Goal: Task Accomplishment & Management: Manage account settings

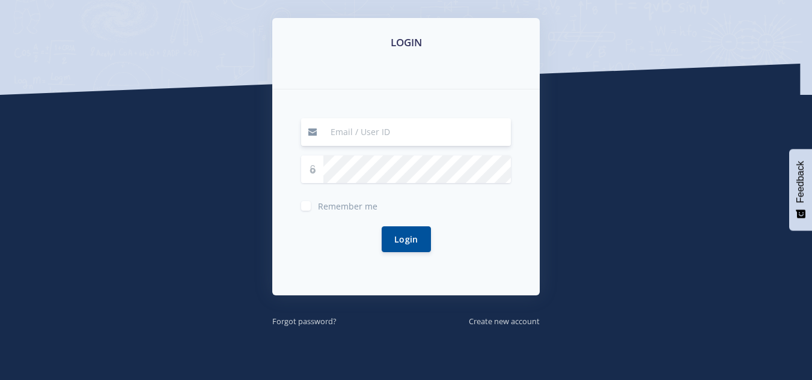
scroll to position [192, 0]
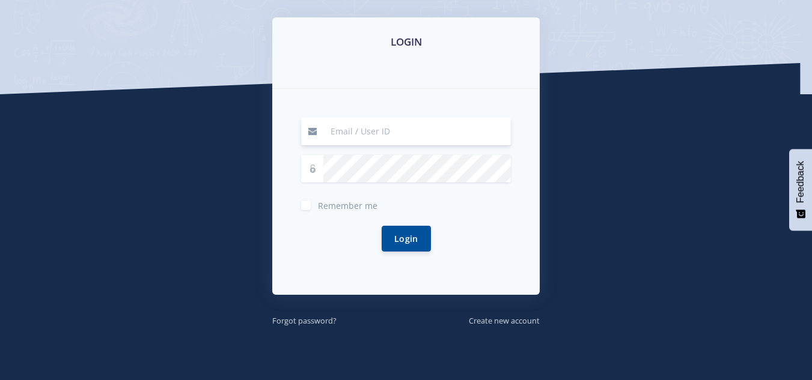
click at [390, 135] on input at bounding box center [416, 132] width 187 height 28
type input "[EMAIL_ADDRESS][DOMAIN_NAME]"
click at [313, 205] on div "Remember me" at bounding box center [406, 204] width 210 height 14
click at [318, 208] on label "Remember me" at bounding box center [347, 203] width 59 height 10
click at [318, 205] on input "Remember me" at bounding box center [322, 201] width 8 height 8
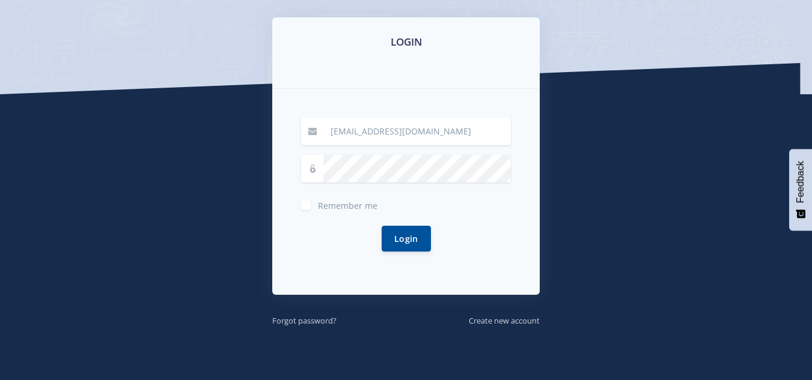
checkbox input "true"
click at [315, 323] on small "Forgot password?" at bounding box center [304, 320] width 64 height 11
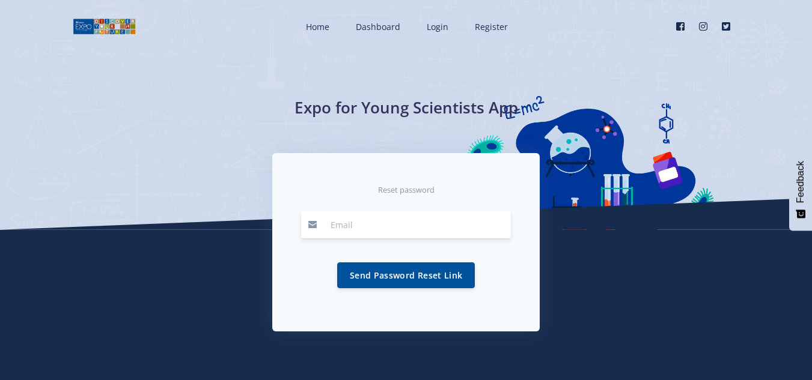
click at [406, 222] on input "email" at bounding box center [416, 225] width 187 height 28
type input "[EMAIL_ADDRESS][DOMAIN_NAME]"
click at [420, 275] on button "Send Password Reset Link" at bounding box center [406, 275] width 138 height 26
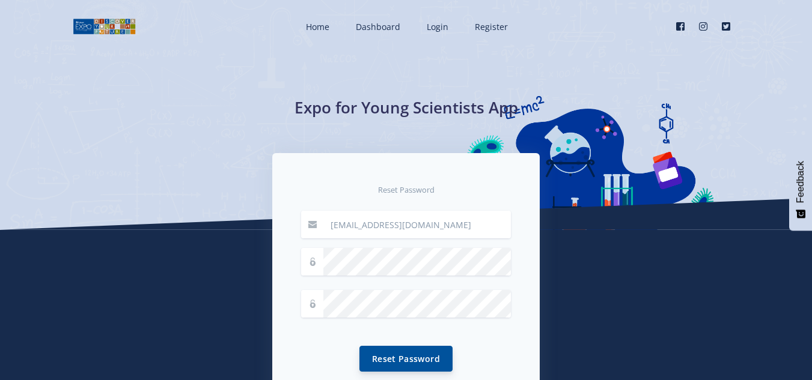
click at [421, 365] on button "Reset Password" at bounding box center [405, 359] width 93 height 26
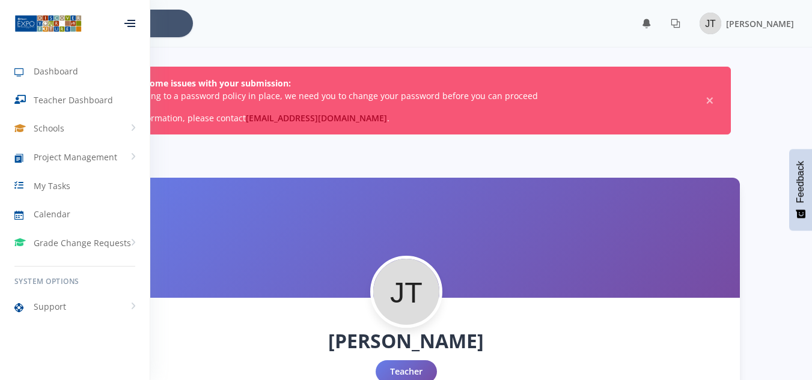
scroll to position [9, 9]
click at [87, 122] on link "Schools" at bounding box center [75, 129] width 150 height 28
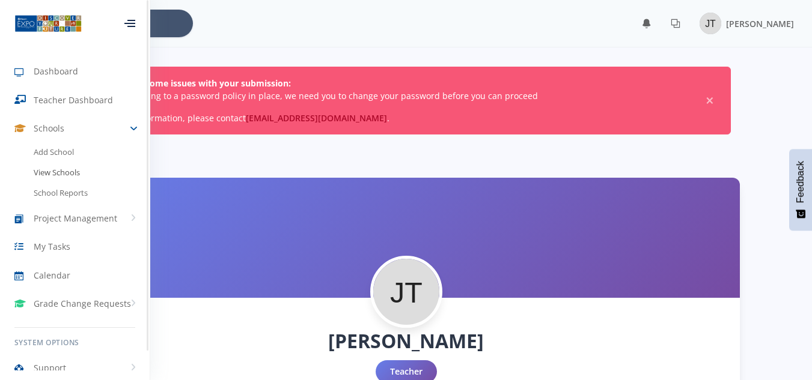
click at [70, 175] on link "View Schools" at bounding box center [75, 173] width 150 height 20
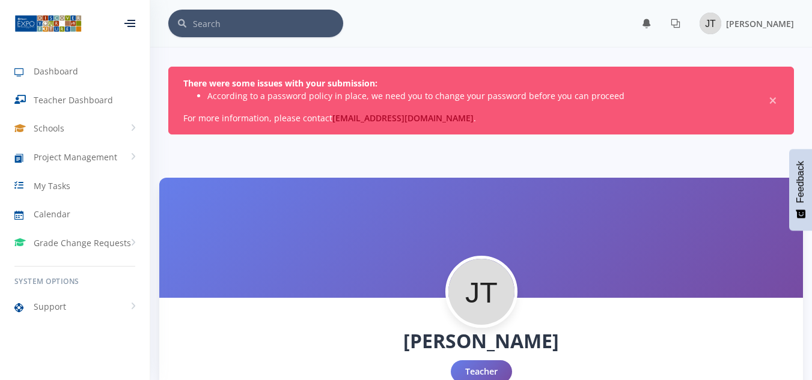
scroll to position [9, 9]
click at [774, 101] on span "×" at bounding box center [773, 101] width 12 height 12
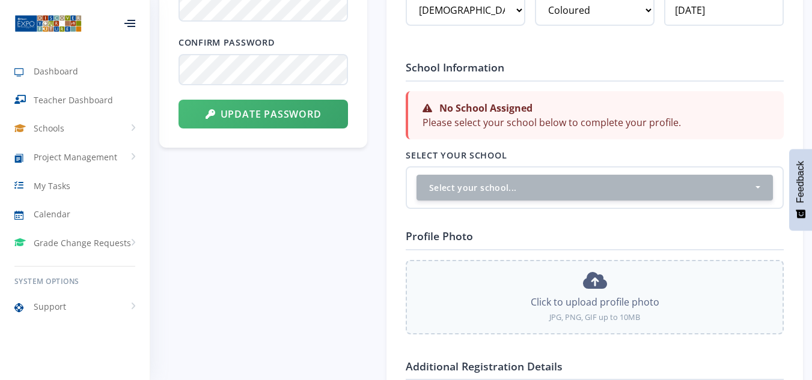
scroll to position [704, 0]
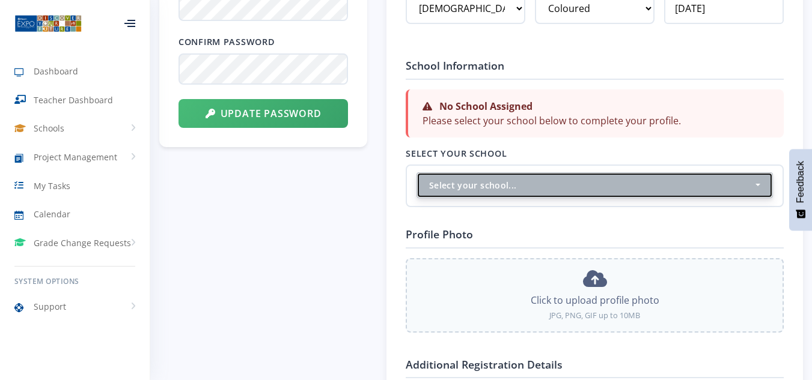
click at [586, 190] on div "Select your school..." at bounding box center [591, 185] width 324 height 13
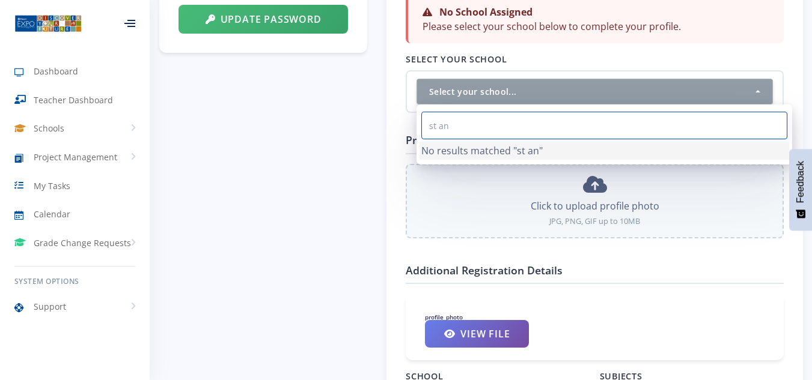
scroll to position [800, 0]
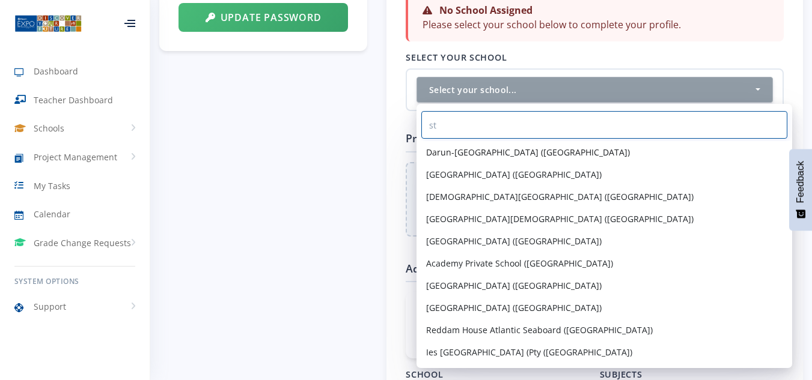
type input "s"
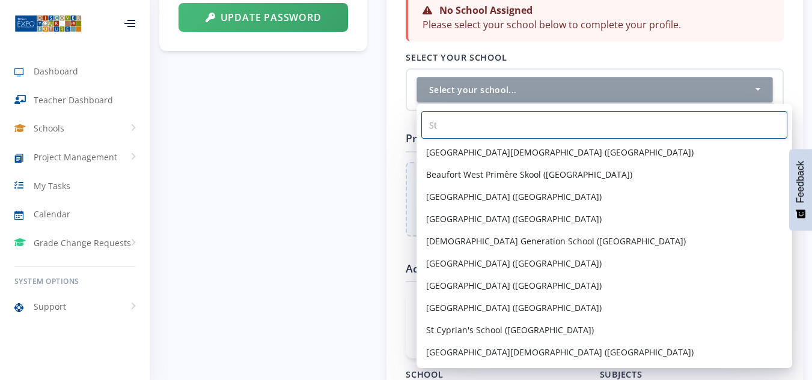
type input "S"
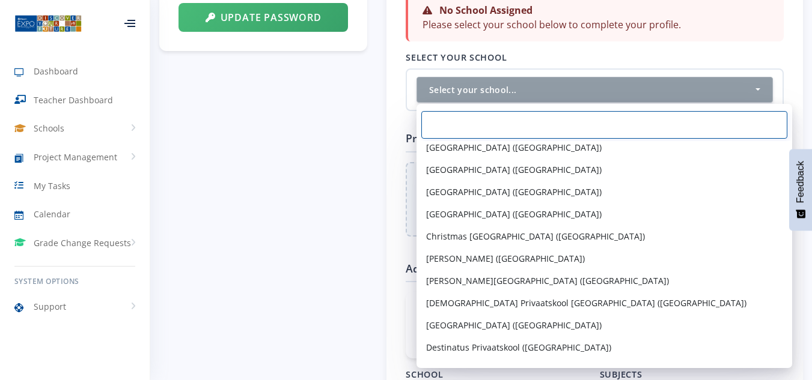
scroll to position [561, 0]
type input "S"
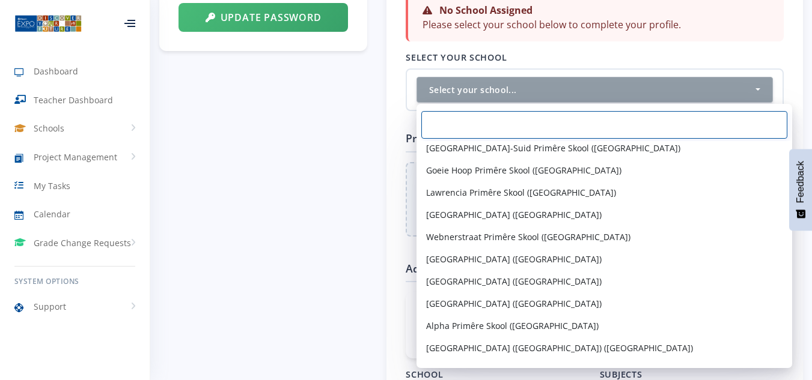
scroll to position [0, 0]
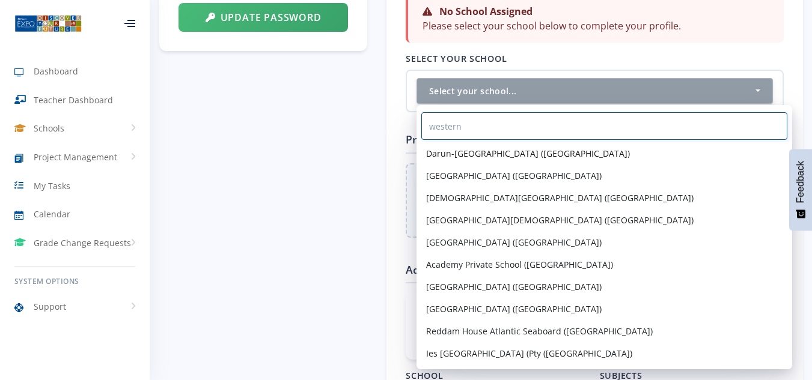
type input "western"
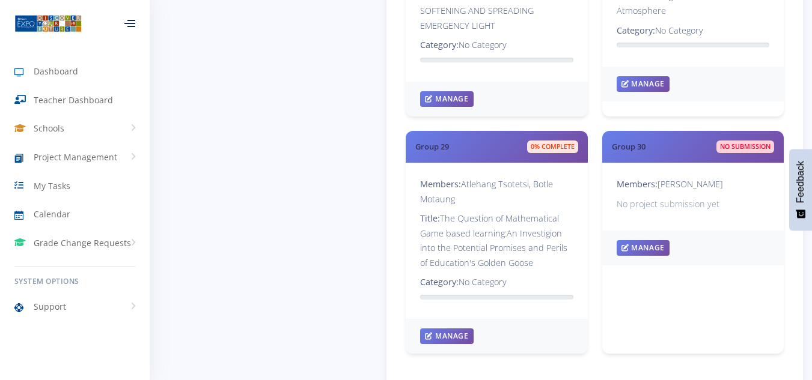
scroll to position [3367, 0]
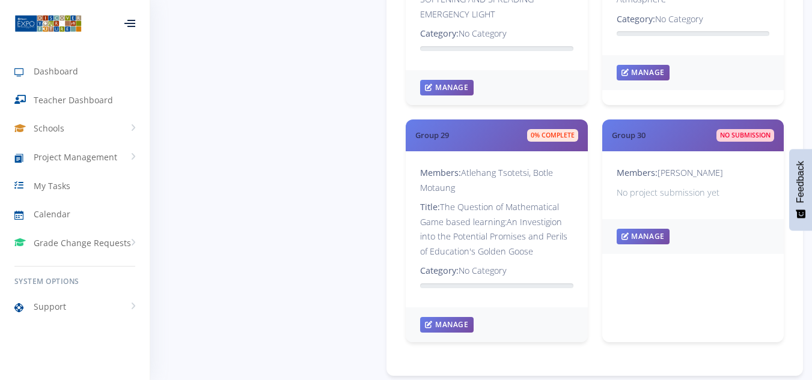
click at [135, 20] on div at bounding box center [129, 23] width 11 height 7
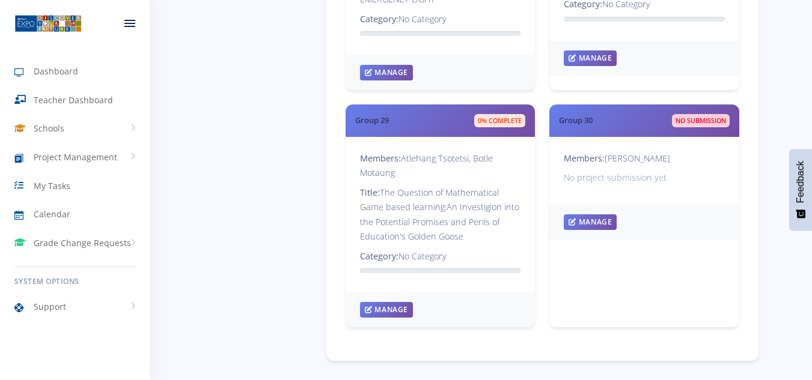
scroll to position [3292, 0]
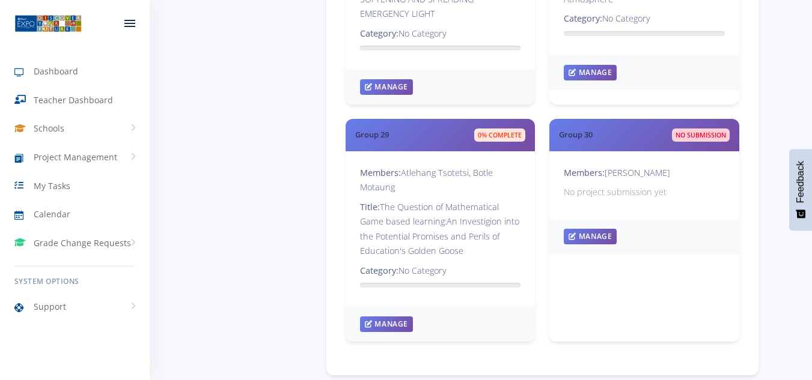
click at [137, 17] on div at bounding box center [130, 23] width 40 height 36
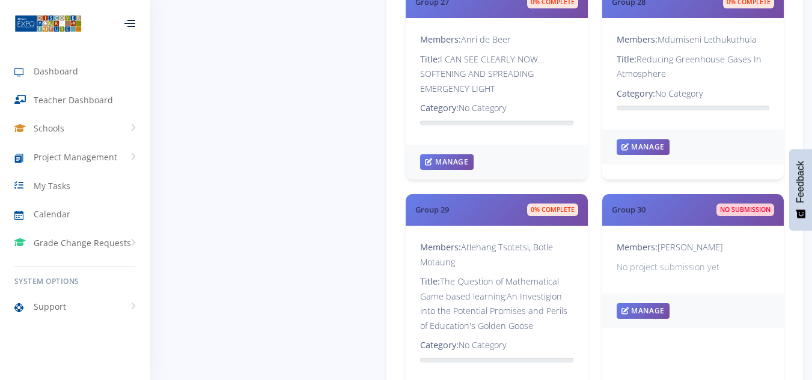
click at [135, 20] on div at bounding box center [129, 23] width 11 height 7
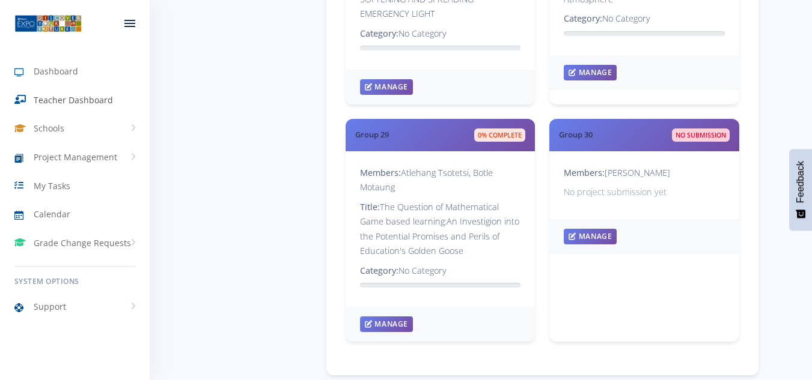
click at [87, 105] on span "Teacher Dashboard" at bounding box center [73, 100] width 79 height 13
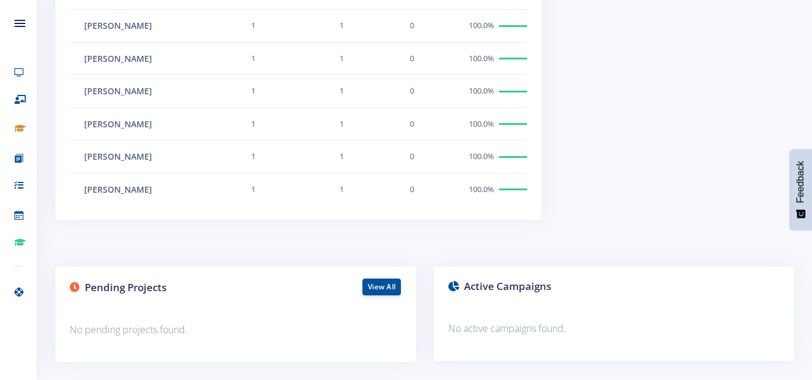
scroll to position [645, 0]
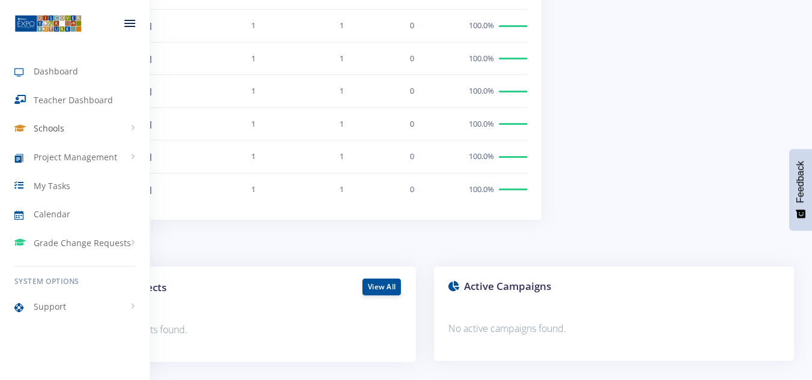
click at [62, 127] on span "Schools" at bounding box center [49, 128] width 31 height 13
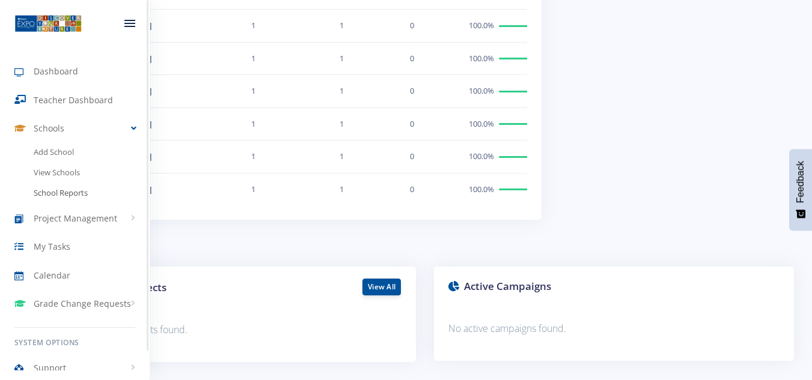
click at [71, 193] on link "School Reports" at bounding box center [75, 193] width 150 height 20
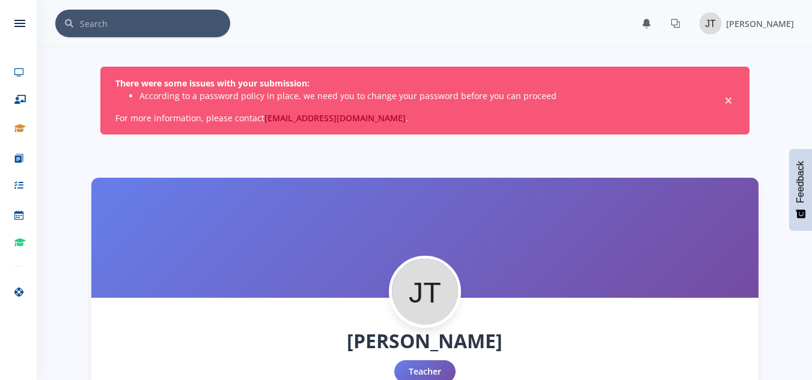
click at [729, 99] on span "×" at bounding box center [728, 101] width 12 height 12
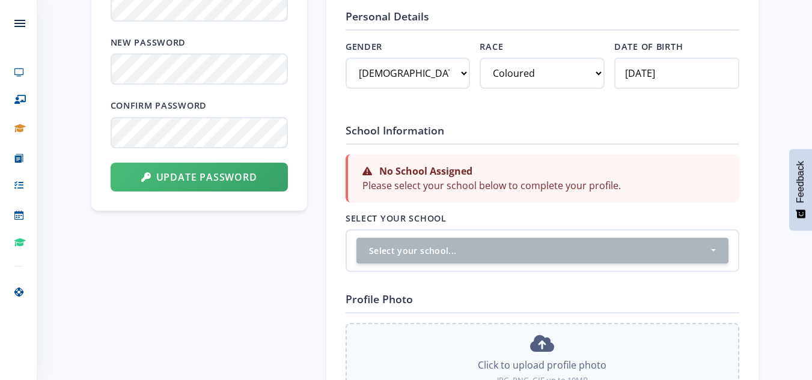
scroll to position [641, 0]
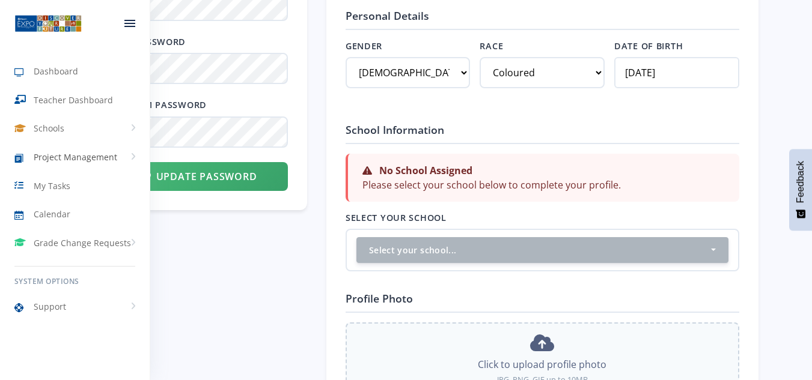
click at [92, 159] on span "Project Management" at bounding box center [76, 157] width 84 height 13
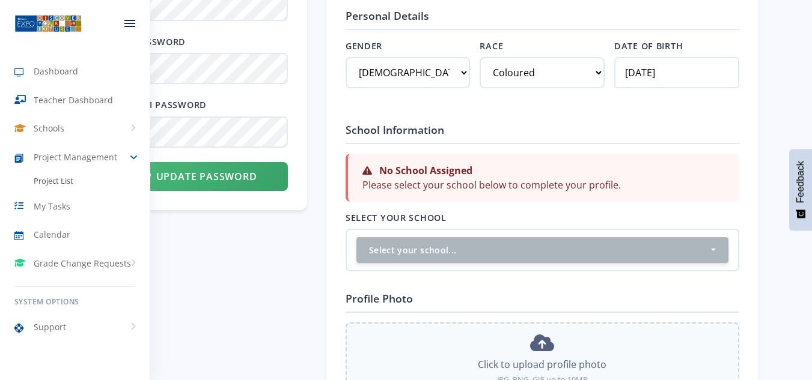
click at [63, 185] on span "Project List" at bounding box center [54, 181] width 40 height 12
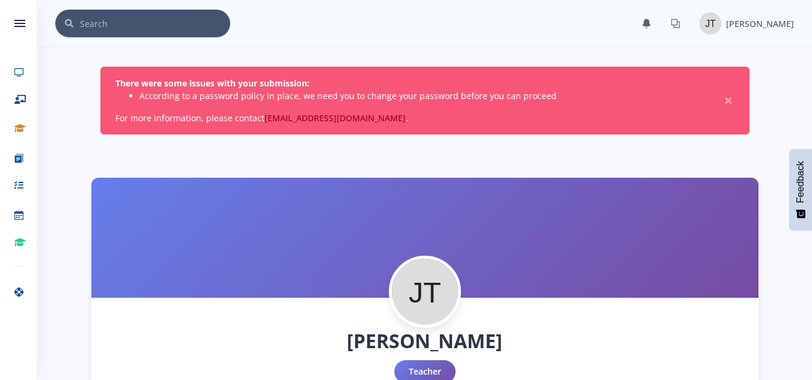
scroll to position [9, 9]
click at [729, 98] on span "×" at bounding box center [728, 101] width 12 height 12
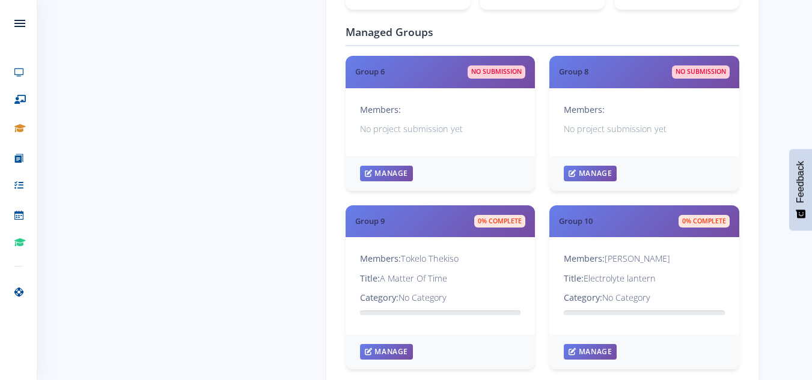
scroll to position [1719, 0]
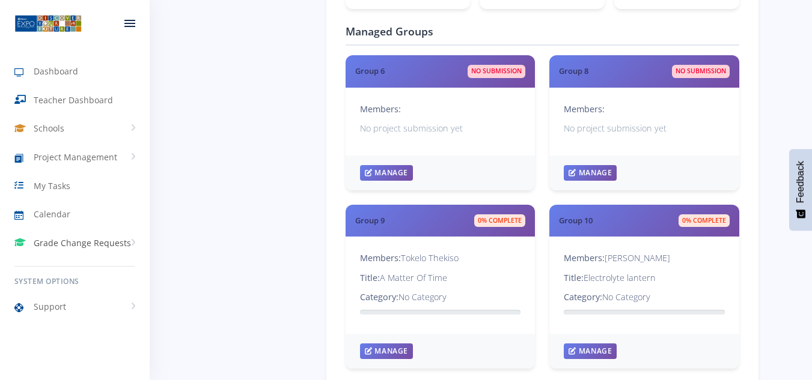
click at [81, 237] on span "Grade Change Requests" at bounding box center [82, 243] width 97 height 13
click at [65, 209] on span "Calendar" at bounding box center [52, 214] width 37 height 13
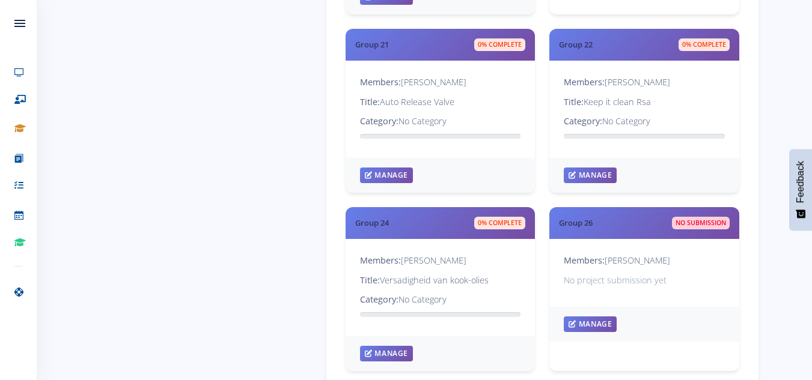
scroll to position [2926, 0]
